Goal: Information Seeking & Learning: Learn about a topic

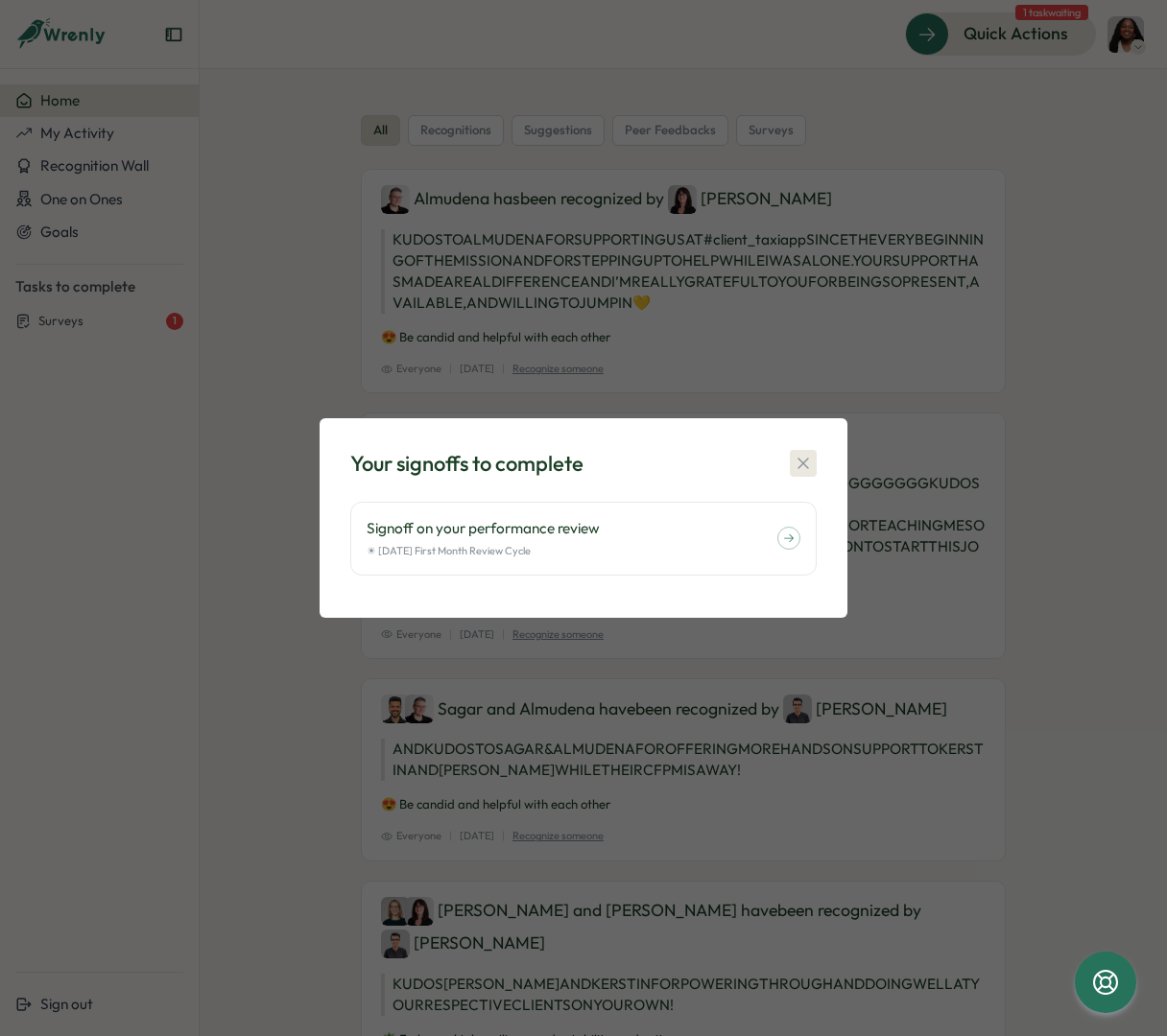
click at [801, 463] on icon "button" at bounding box center [804, 463] width 20 height 20
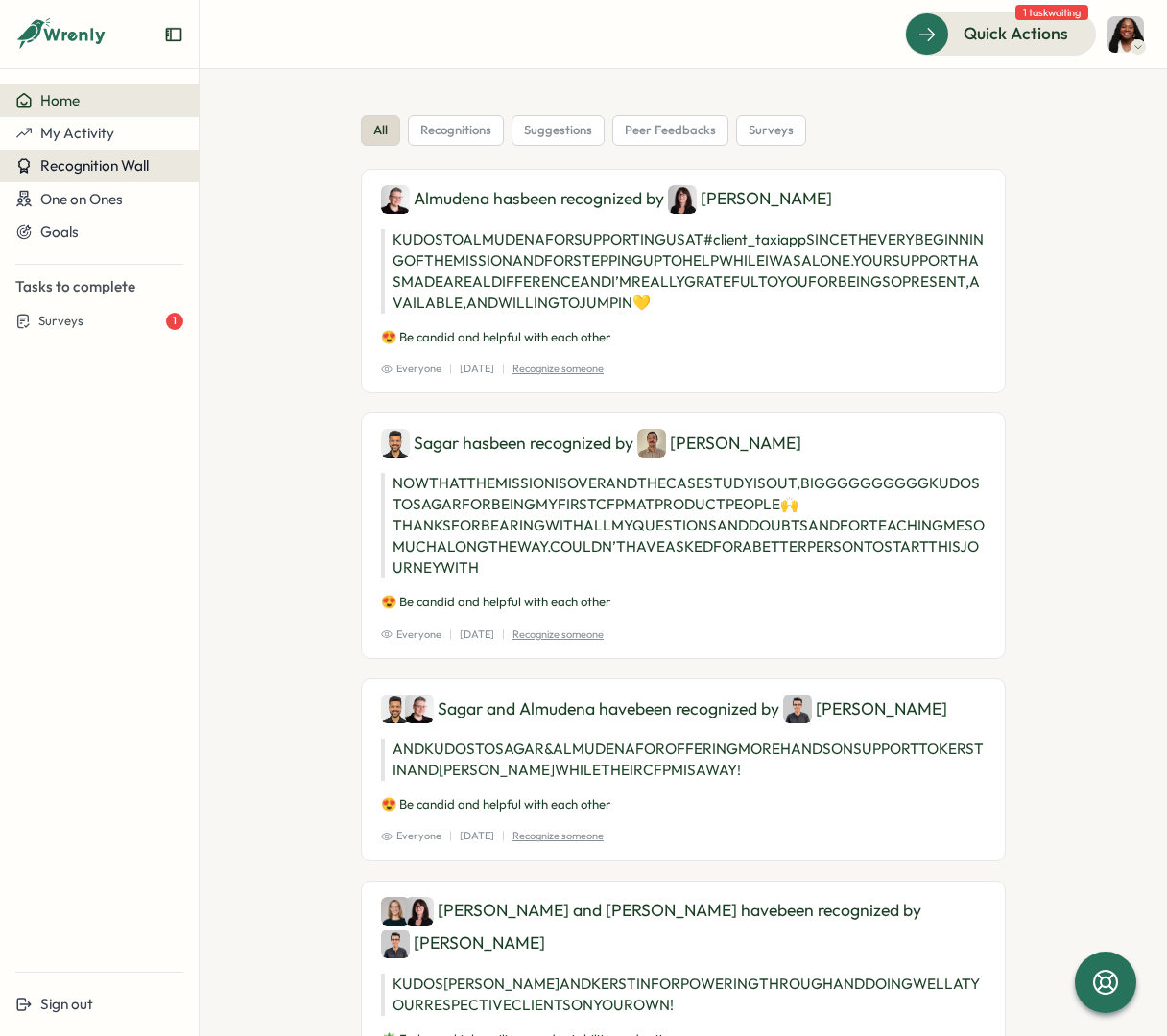
click at [104, 150] on button "Recognition Wall" at bounding box center [99, 166] width 198 height 32
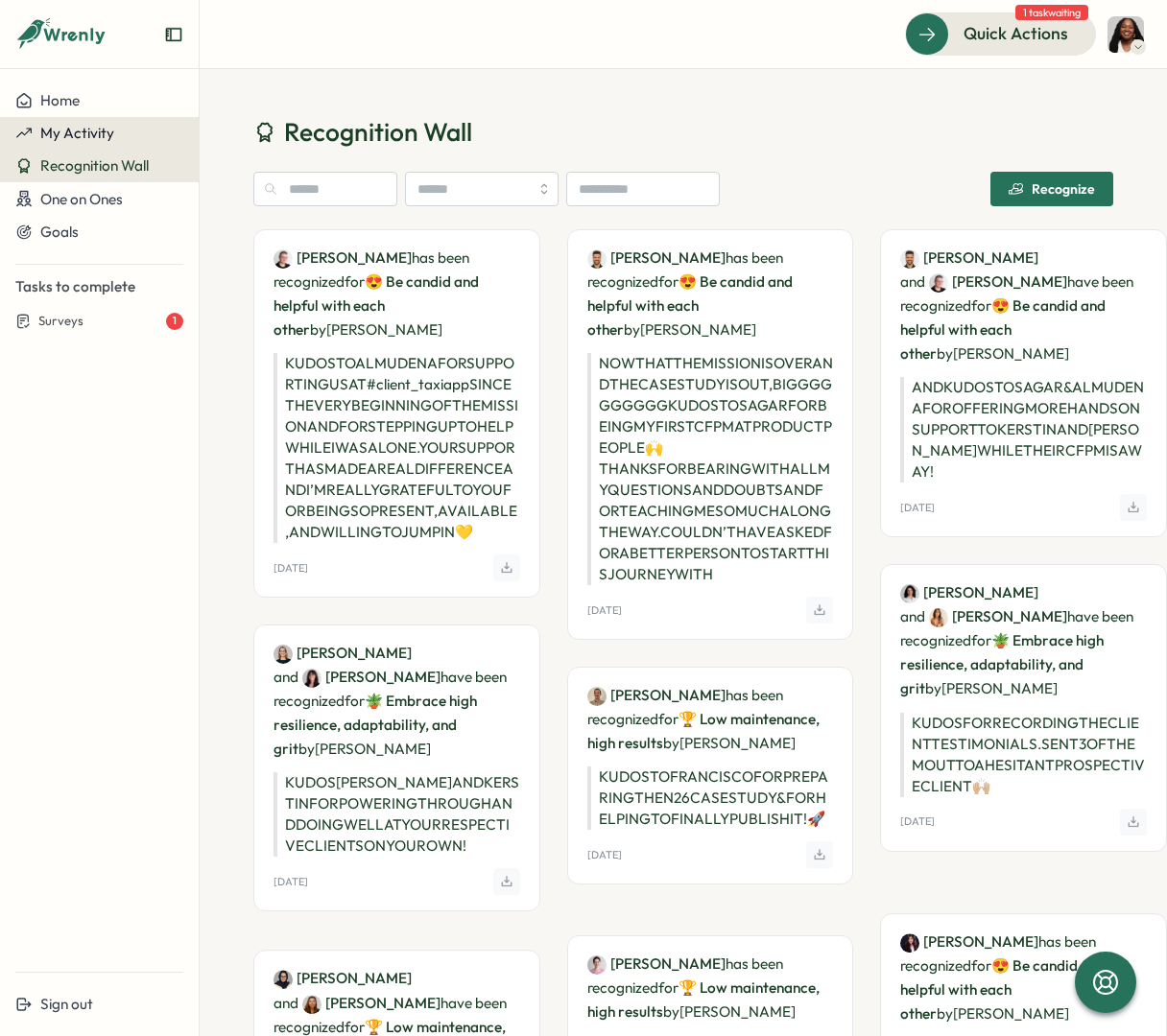
click at [142, 125] on div "My Activity" at bounding box center [99, 133] width 168 height 18
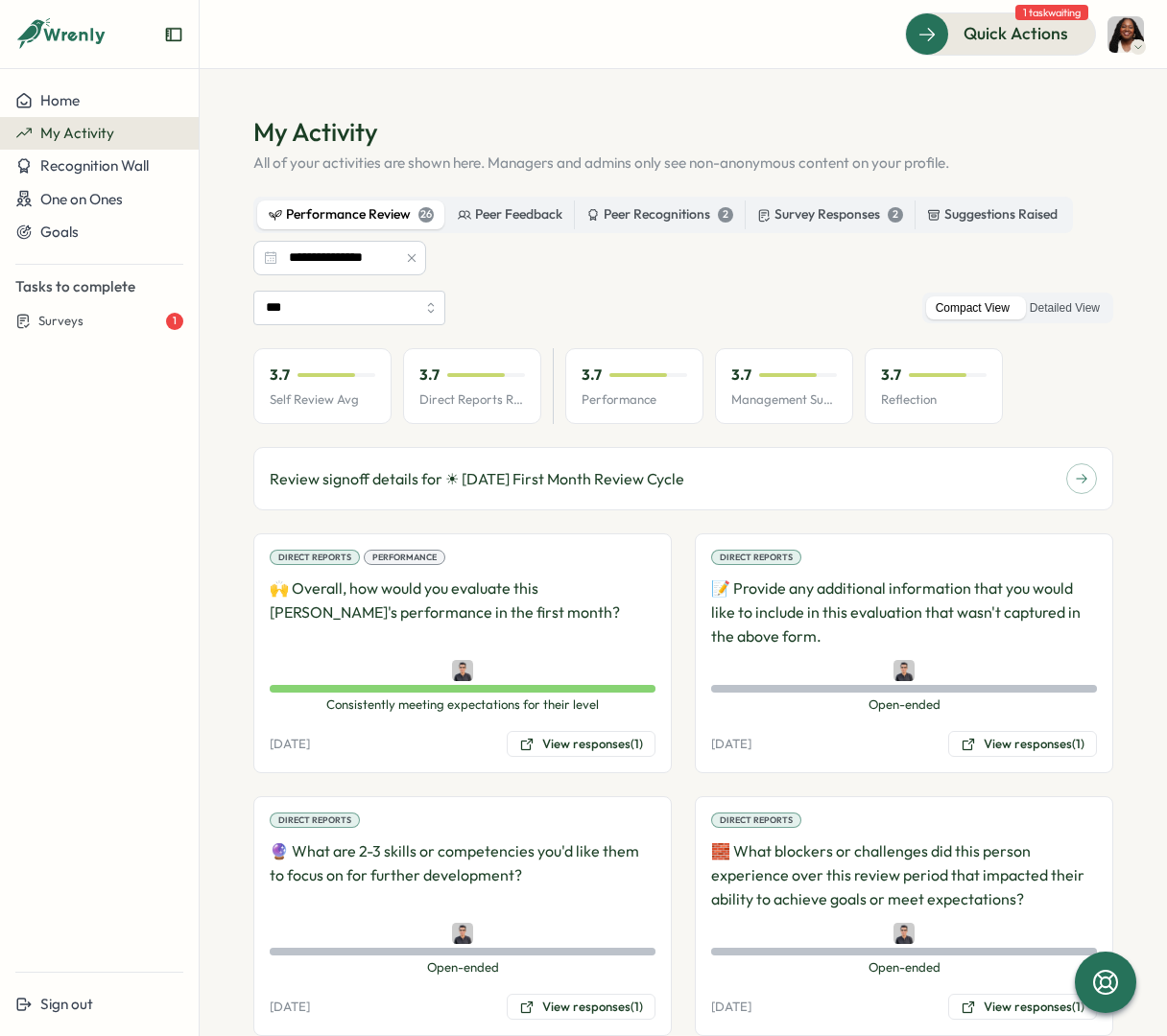
click at [930, 387] on div "3.7 Reflection" at bounding box center [933, 387] width 138 height 77
click at [369, 393] on p "Self Review Avg" at bounding box center [323, 400] width 106 height 18
click at [1082, 310] on label "Detailed View" at bounding box center [1064, 308] width 89 height 24
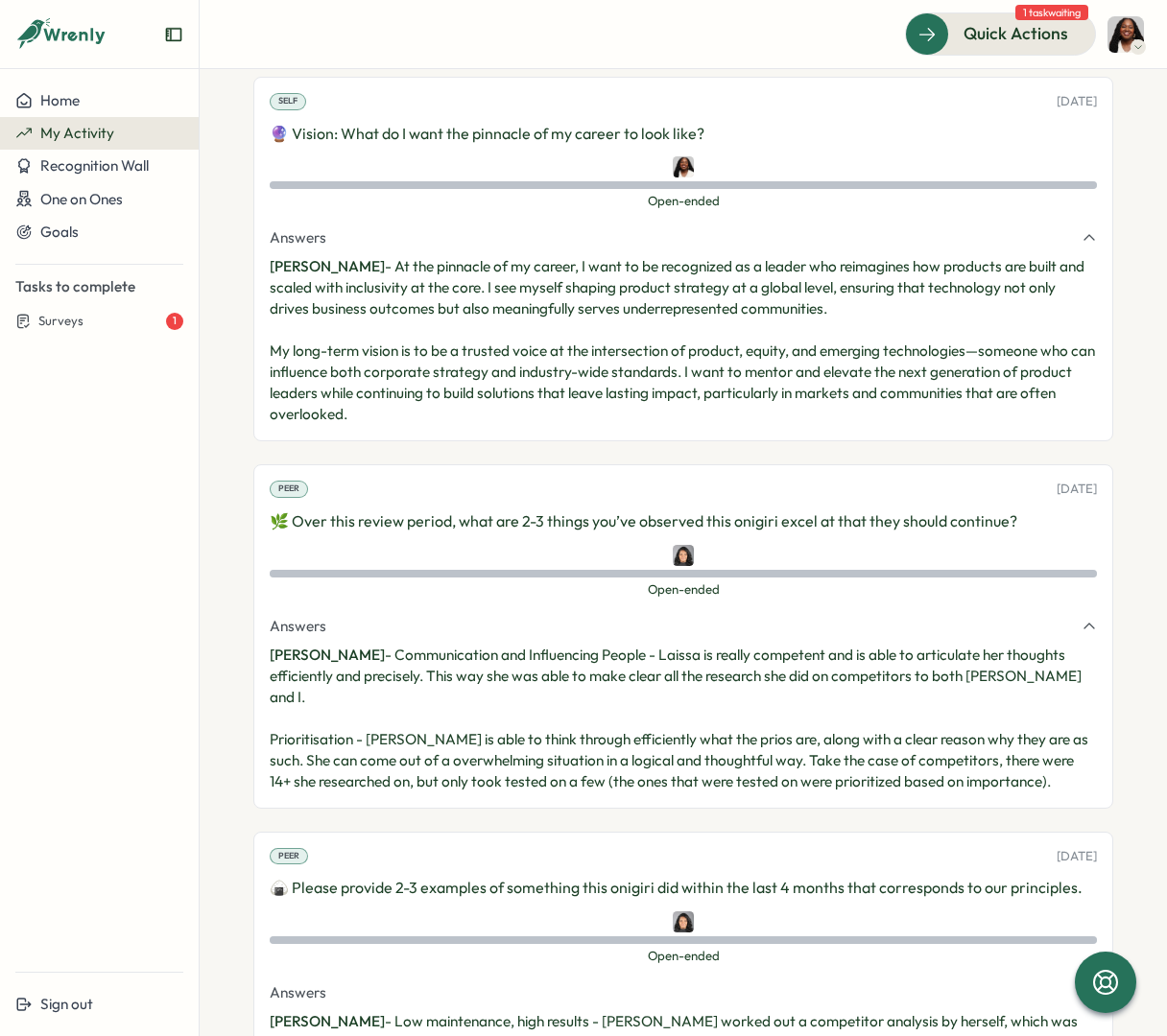
scroll to position [8562, 0]
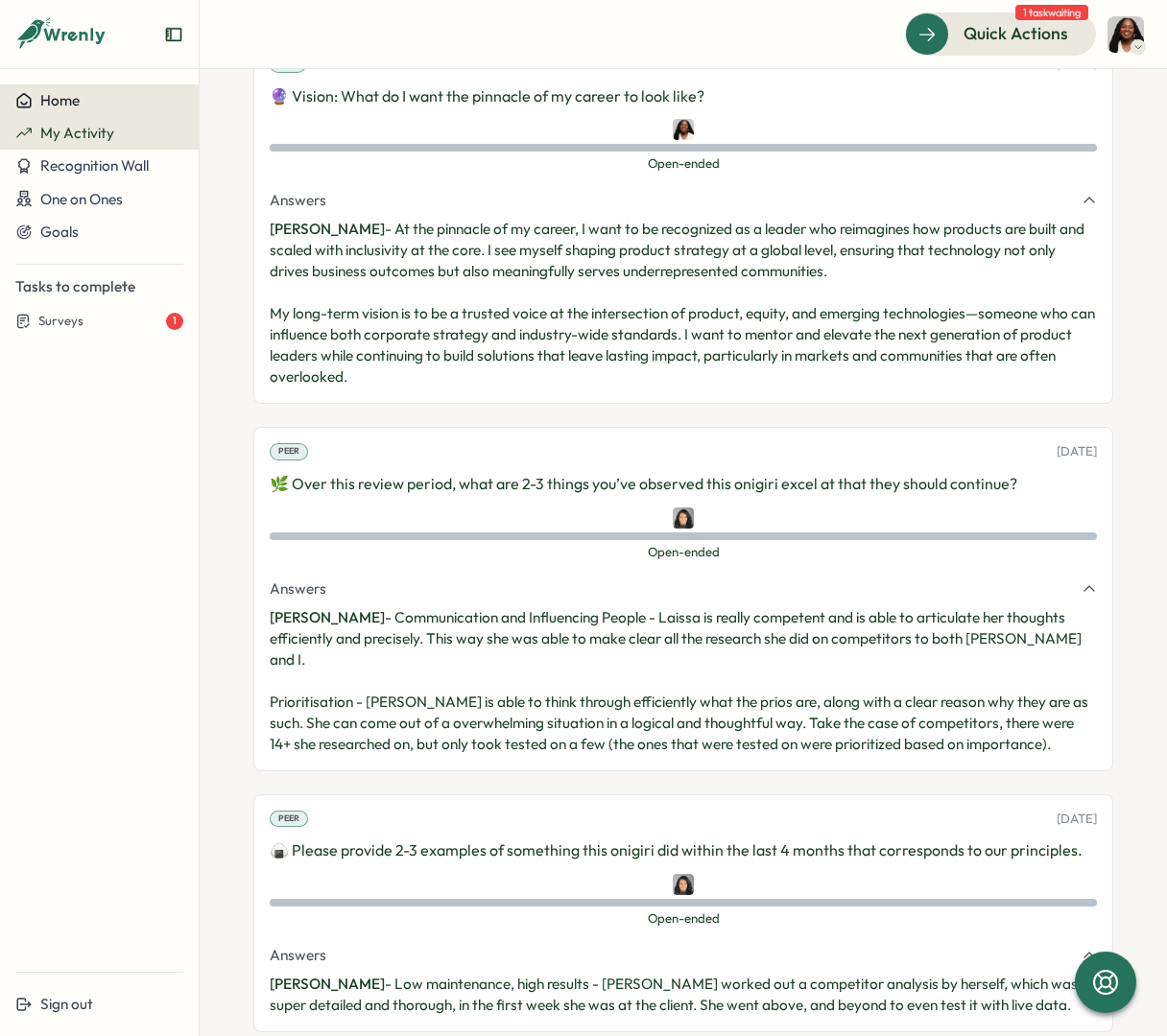
click at [75, 102] on span "Home" at bounding box center [60, 100] width 39 height 19
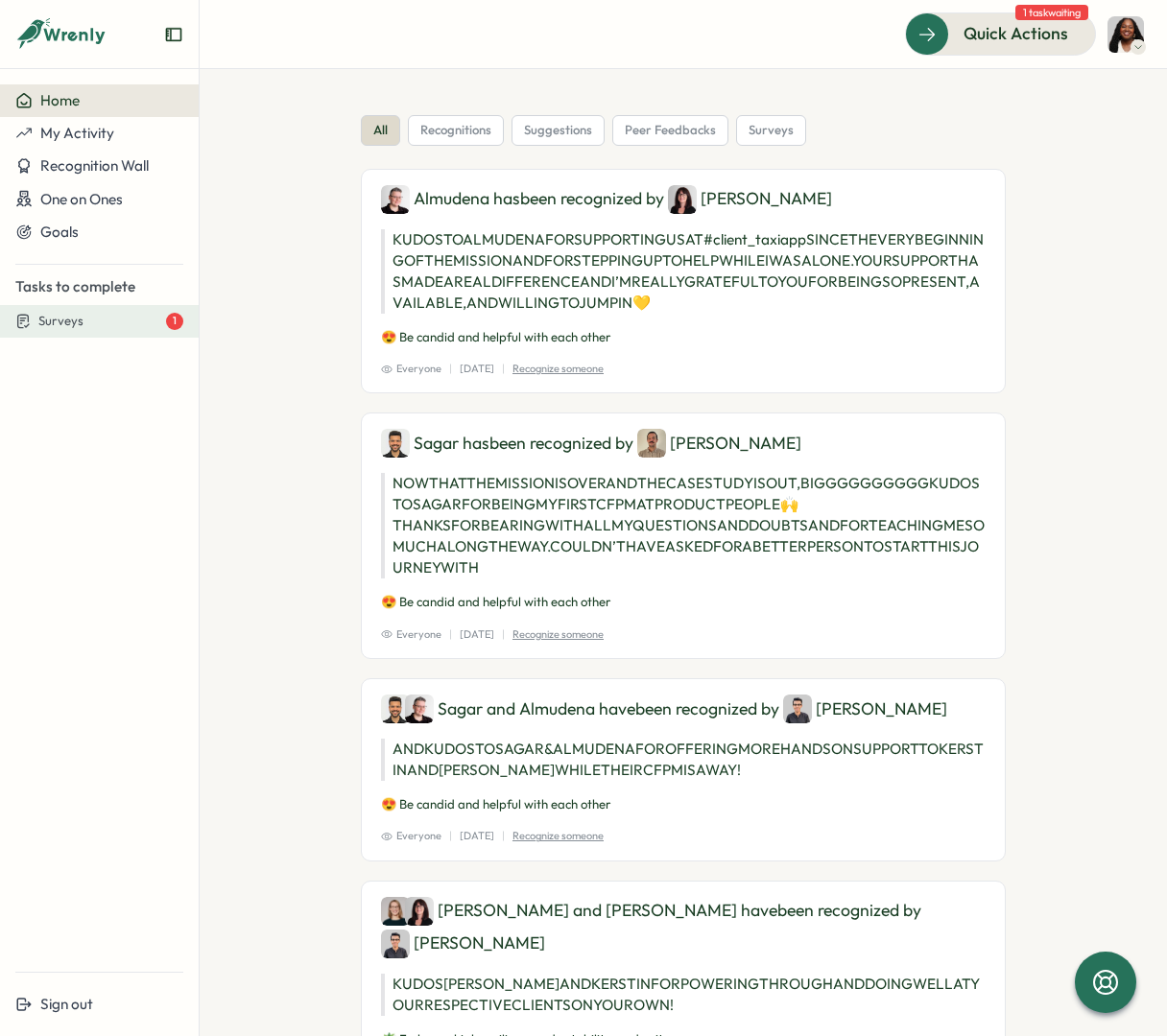
click at [94, 320] on div "Surveys 1" at bounding box center [111, 322] width 145 height 18
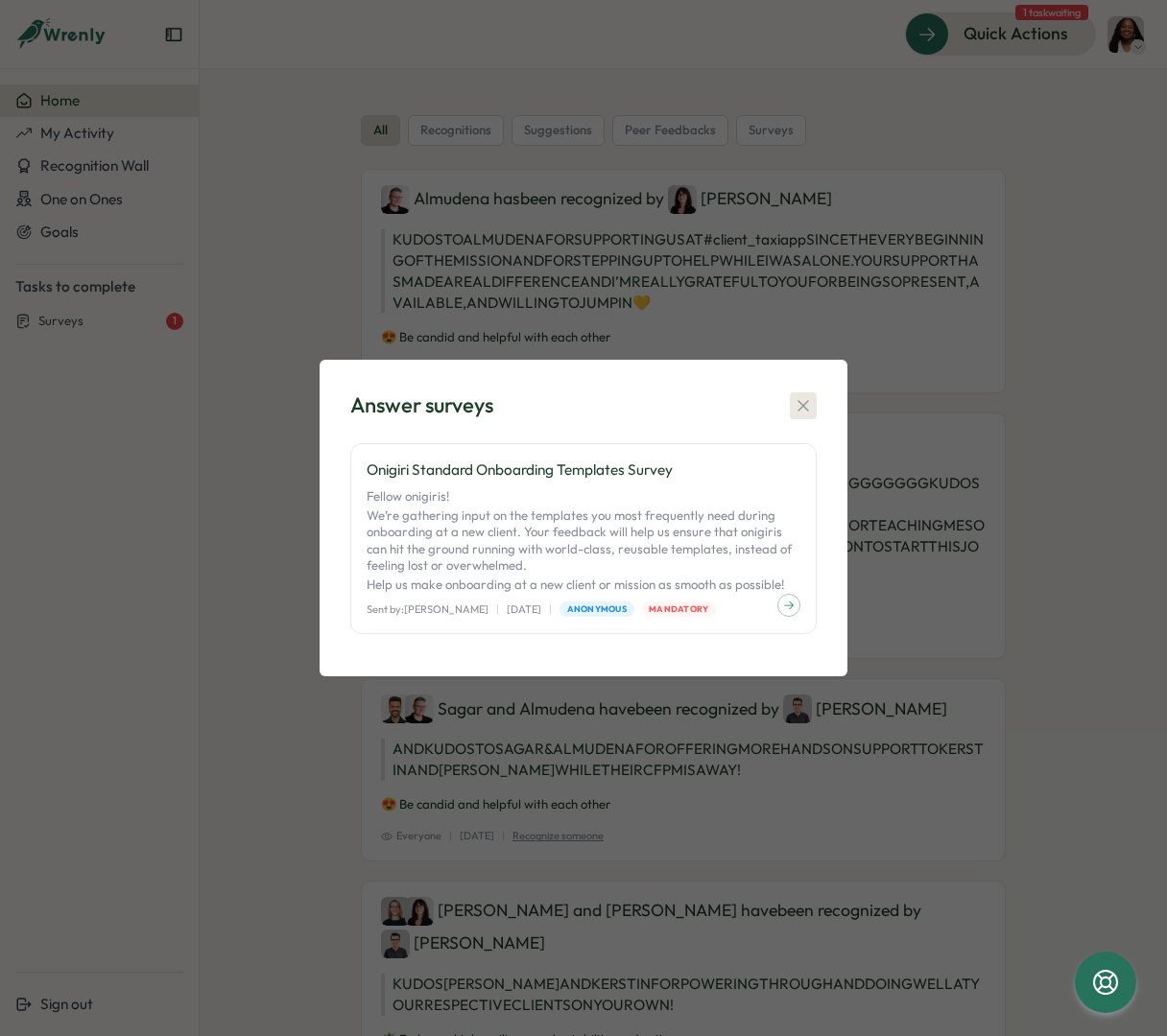
click at [802, 404] on icon "button" at bounding box center [802, 405] width 11 height 11
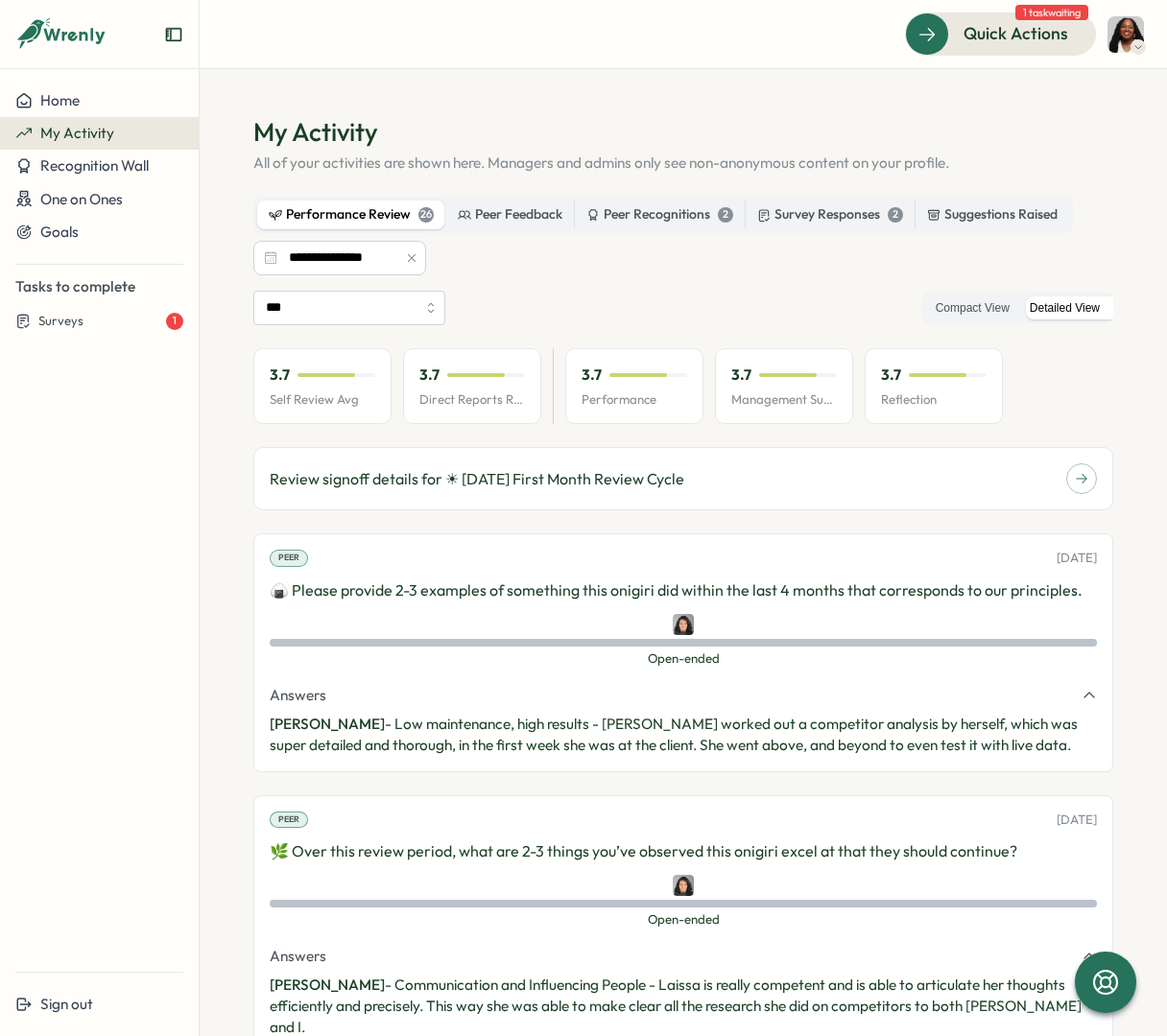
scroll to position [8551, 0]
